Goal: Transaction & Acquisition: Purchase product/service

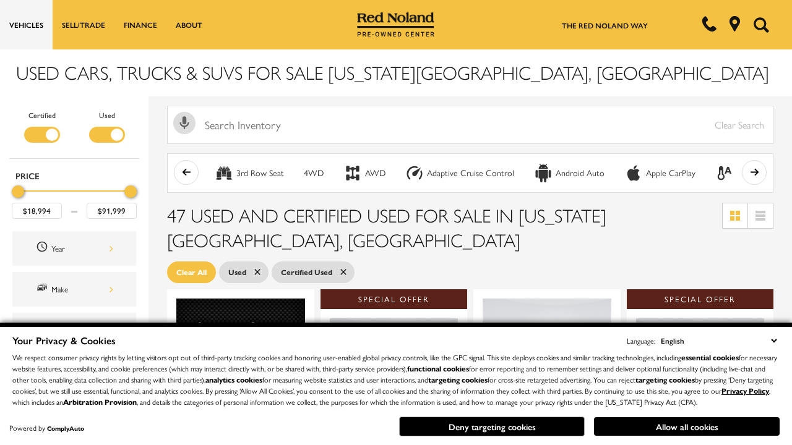
scroll to position [539, 0]
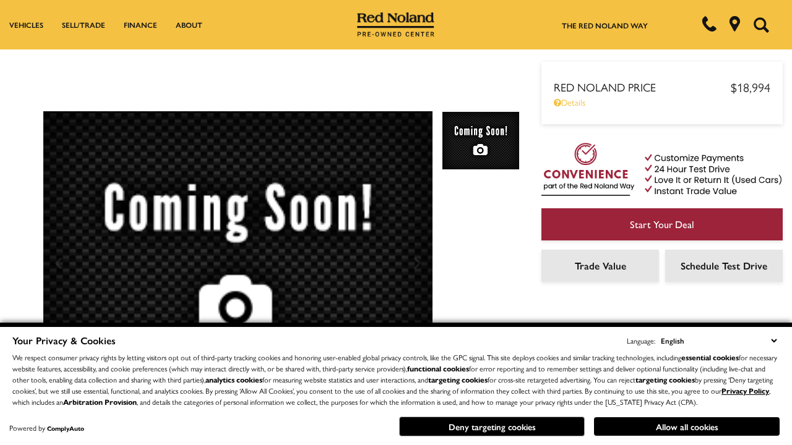
scroll to position [648, 0]
